Goal: Task Accomplishment & Management: Use online tool/utility

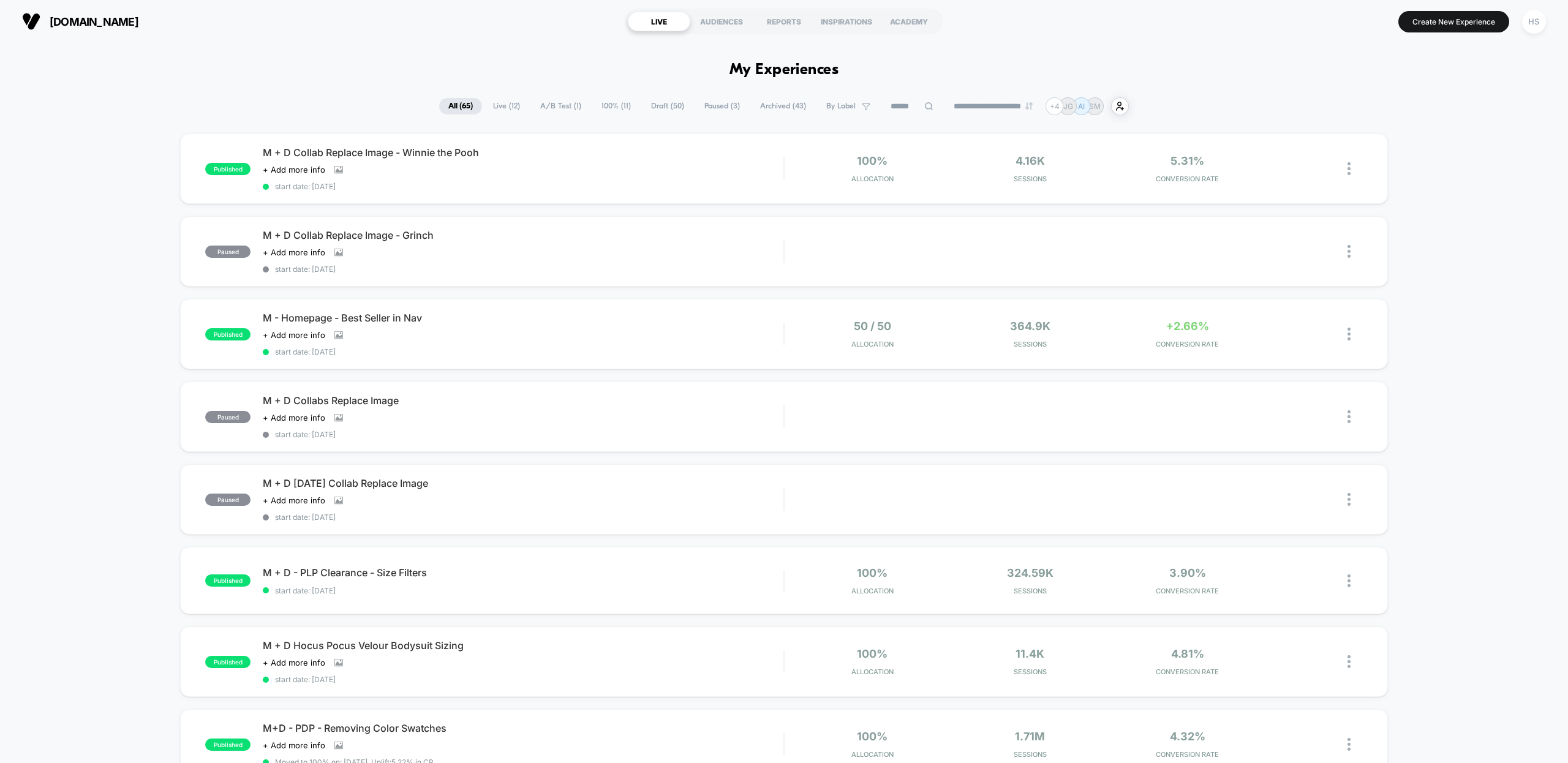
click at [511, 105] on span "Live ( 12 )" at bounding box center [506, 107] width 45 height 17
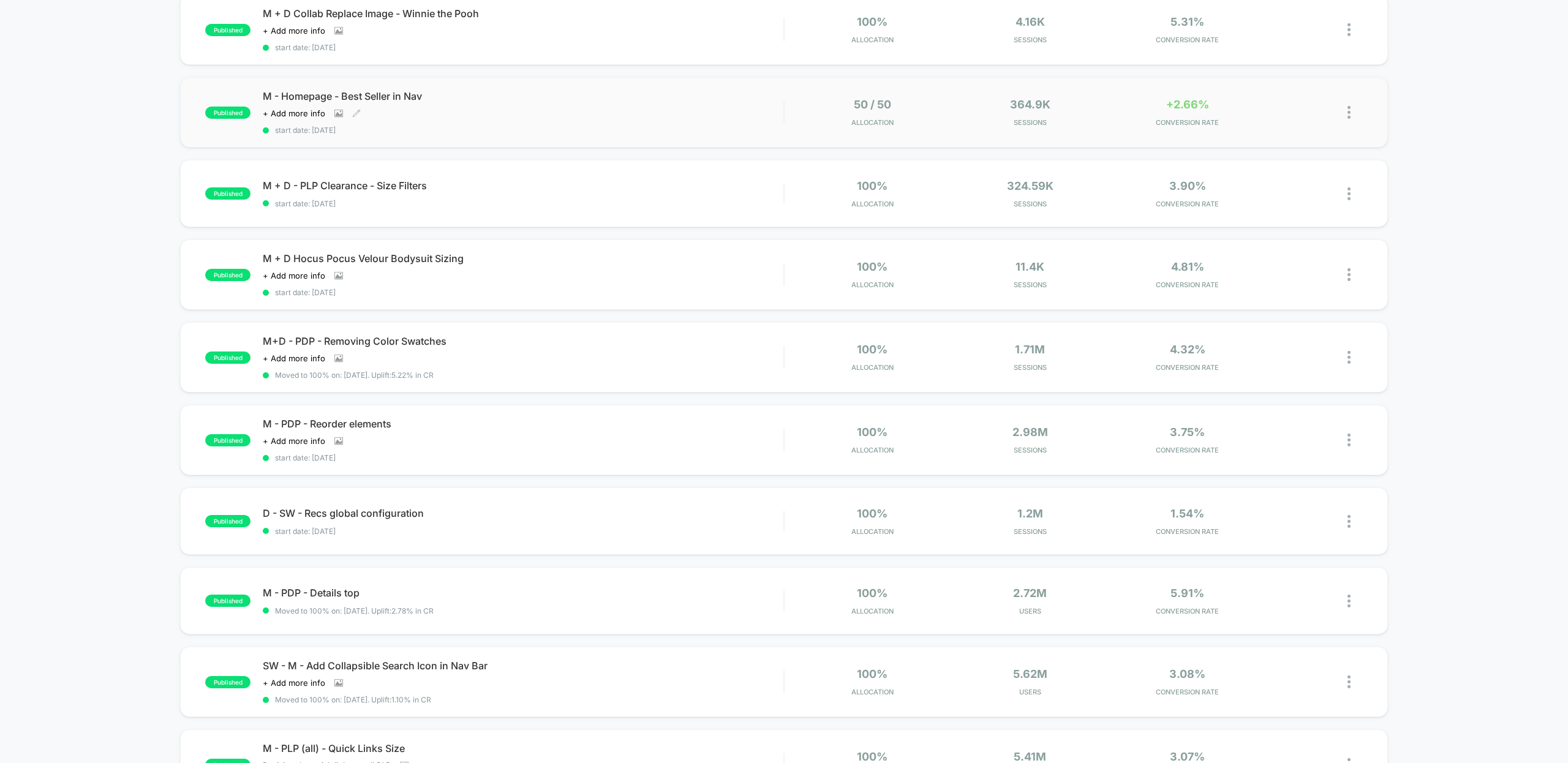
scroll to position [151, 0]
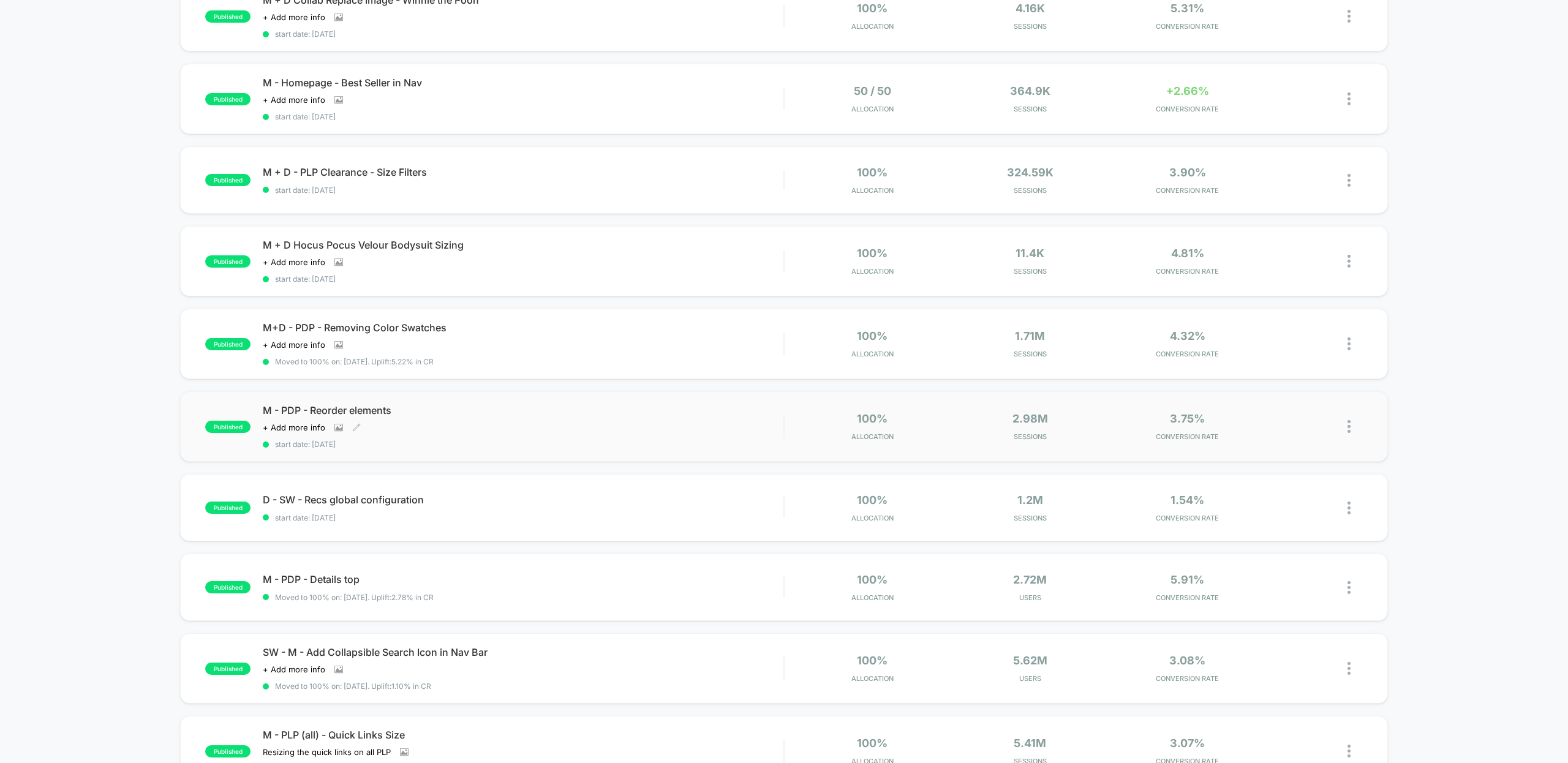
click at [536, 404] on span "M - PDP - Reorder elements" at bounding box center [523, 410] width 520 height 13
